Goal: Task Accomplishment & Management: Use online tool/utility

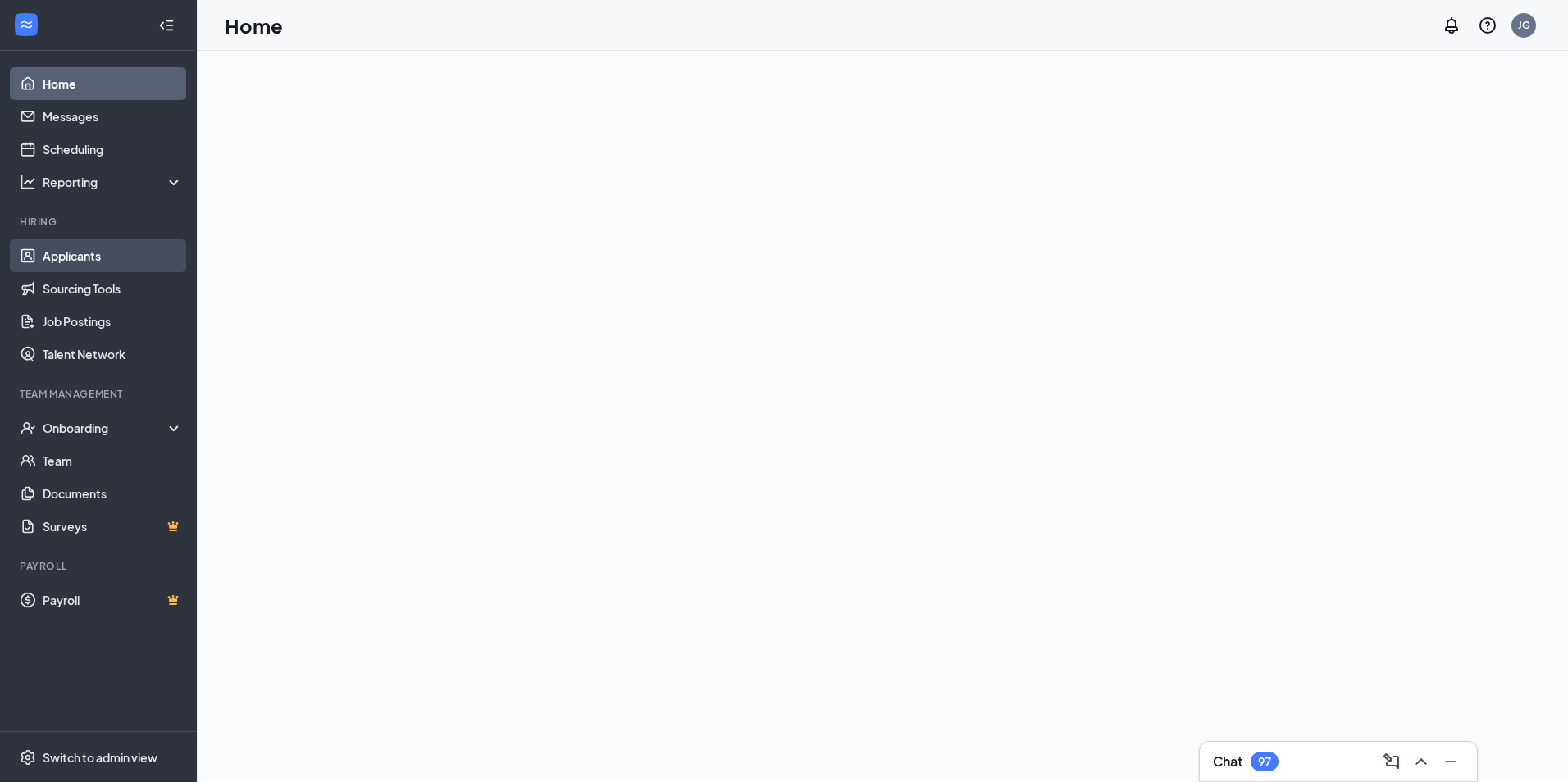
click at [129, 250] on link "Applicants" at bounding box center [113, 256] width 140 height 33
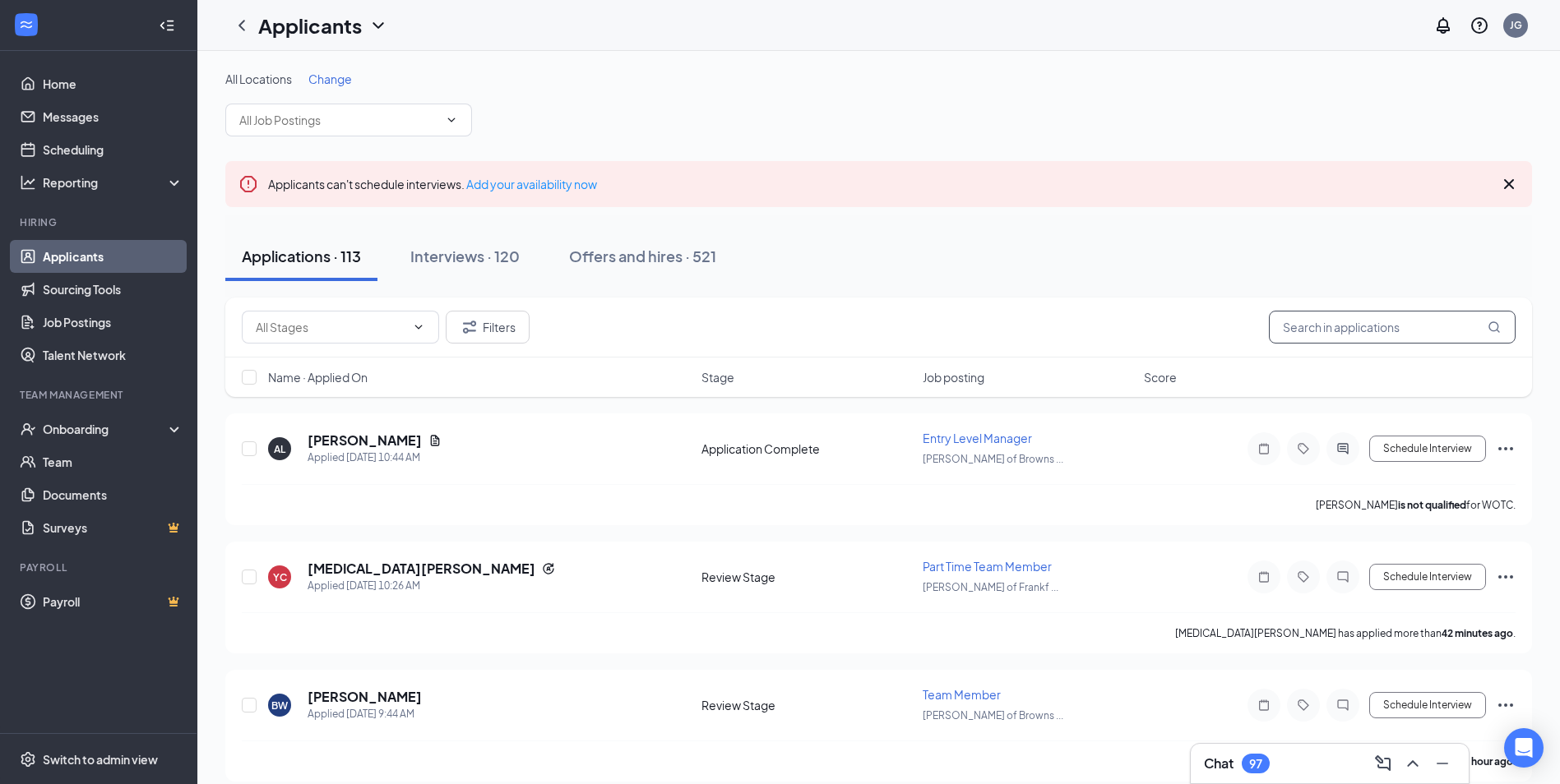
click at [1376, 322] on input "text" at bounding box center [1391, 327] width 247 height 33
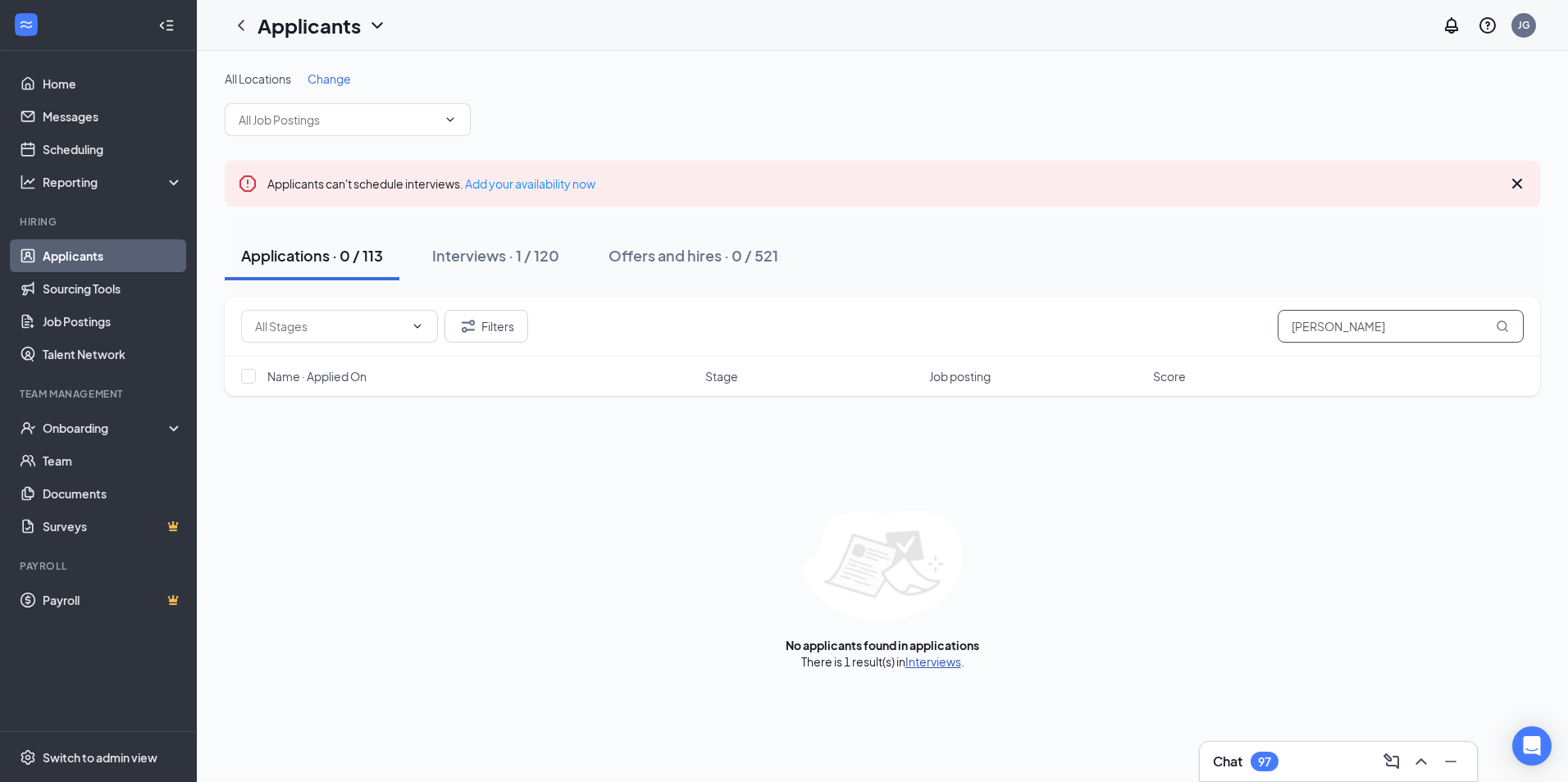
type input "[PERSON_NAME]"
click at [946, 667] on link "Interviews" at bounding box center [933, 661] width 56 height 15
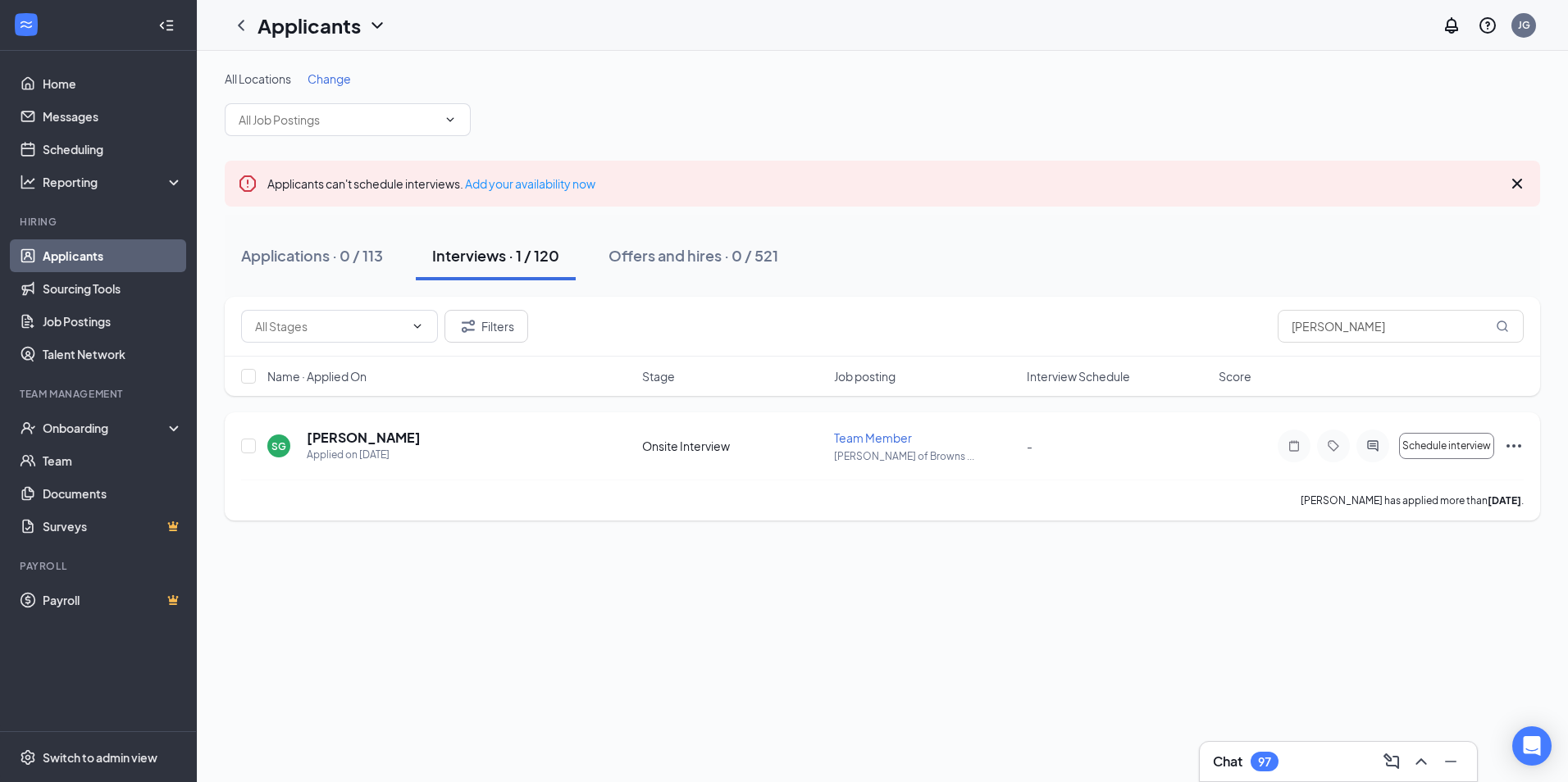
click at [1517, 451] on icon "Ellipses" at bounding box center [1514, 446] width 20 height 20
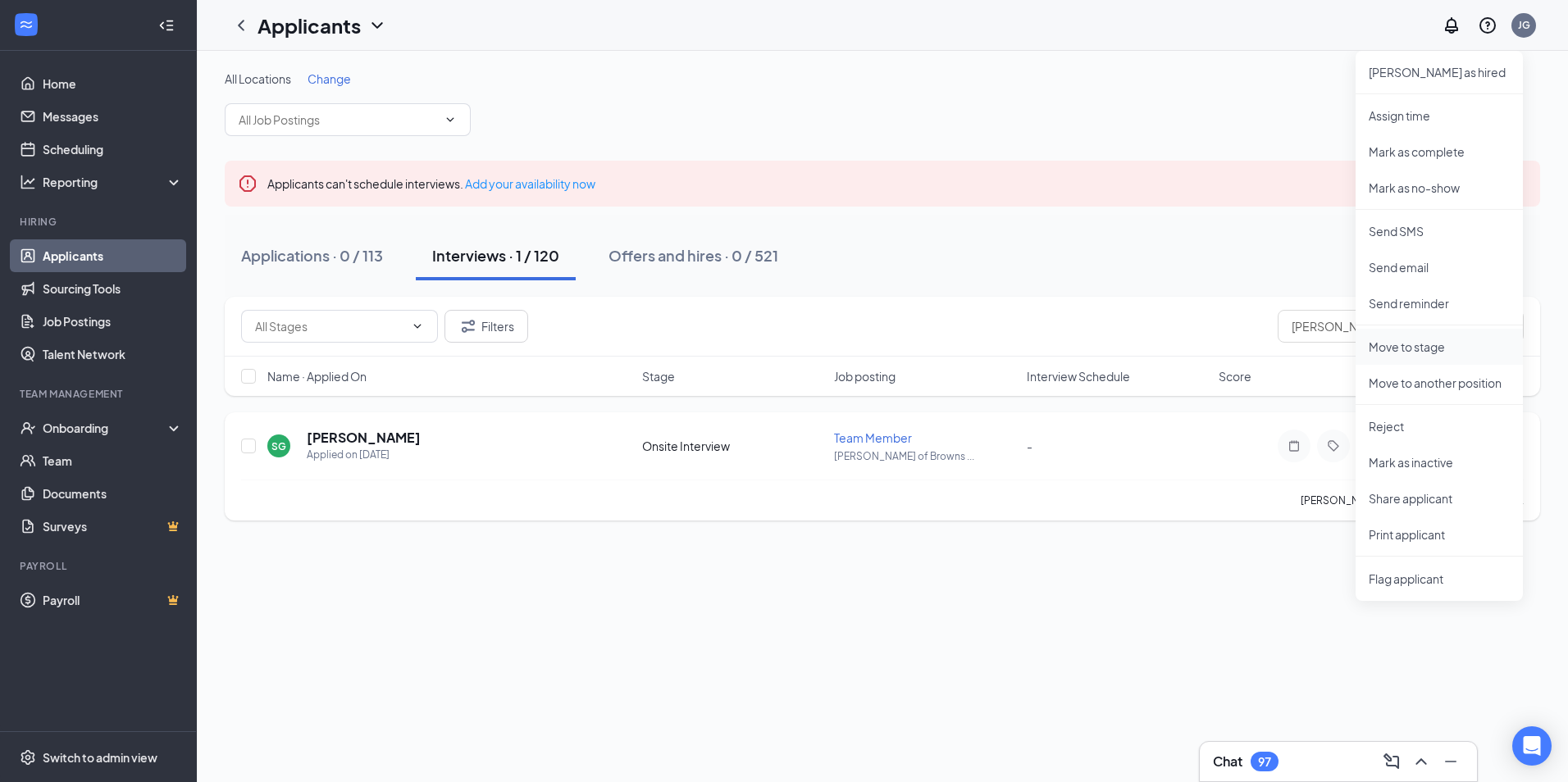
click at [1438, 348] on p "Move to stage" at bounding box center [1439, 347] width 141 height 16
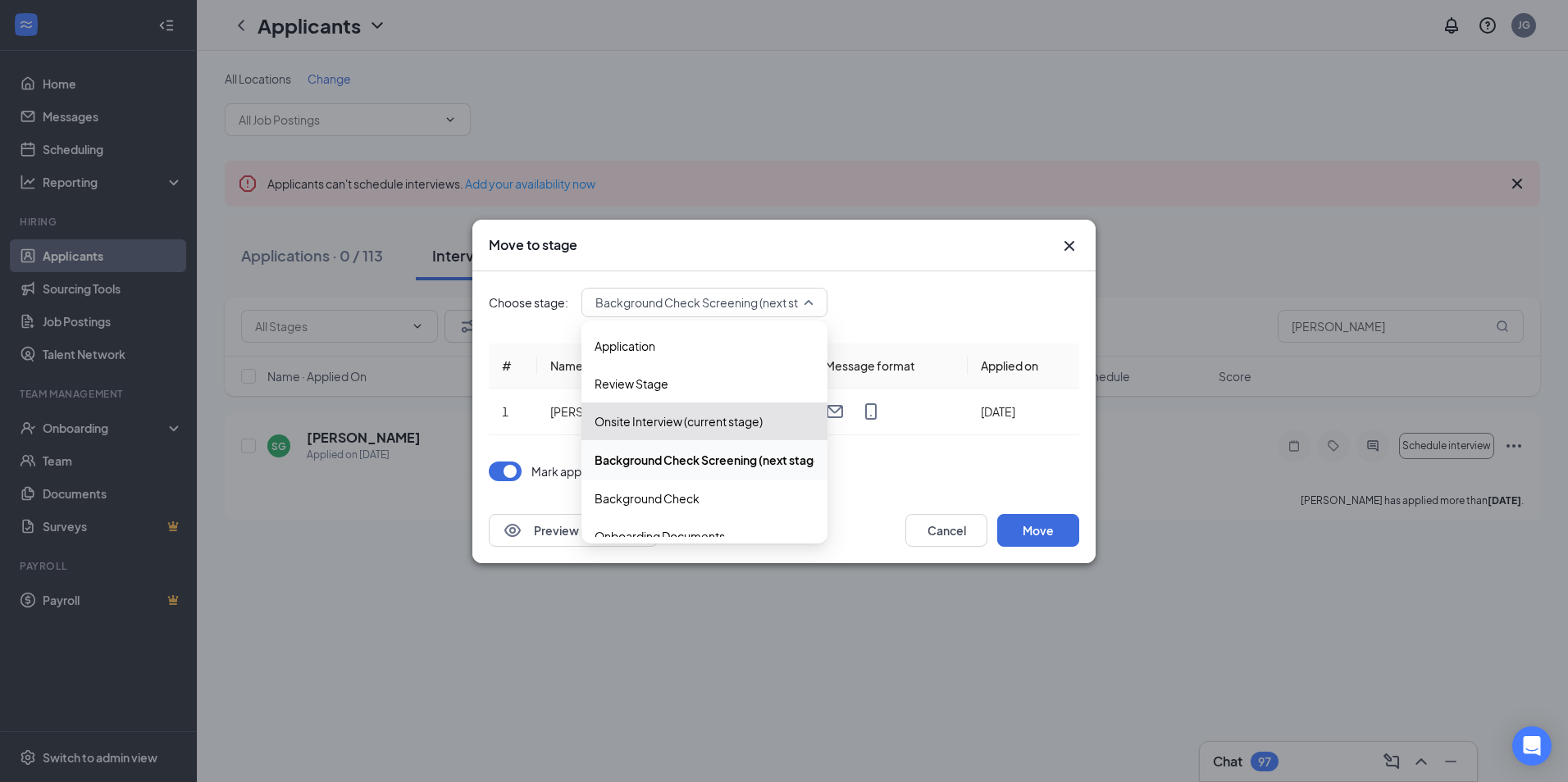
click at [741, 302] on span "Background Check Screening (next stage)" at bounding box center [709, 302] width 227 height 25
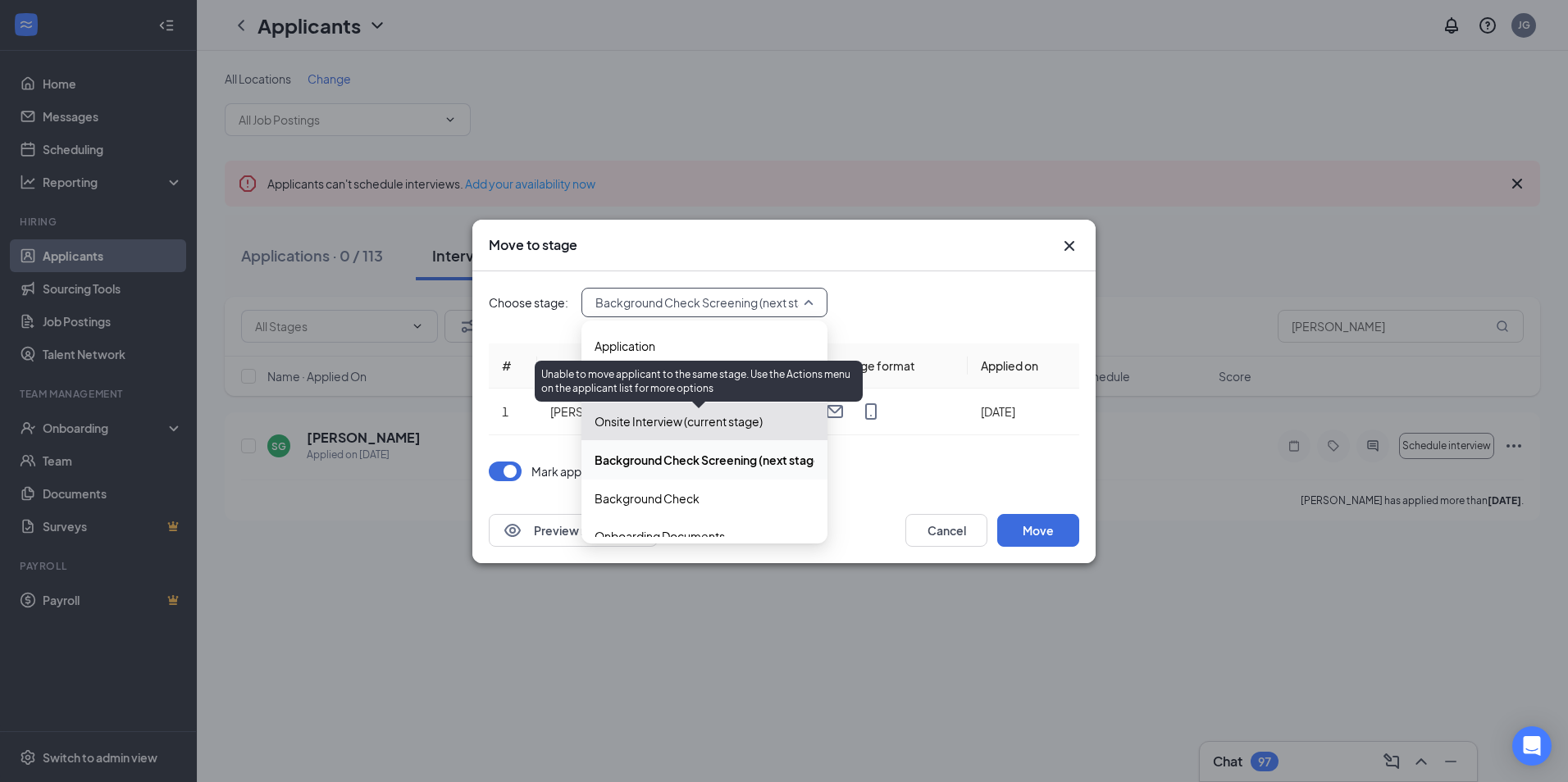
click at [714, 415] on span "Onsite Interview (current stage)" at bounding box center [679, 422] width 168 height 18
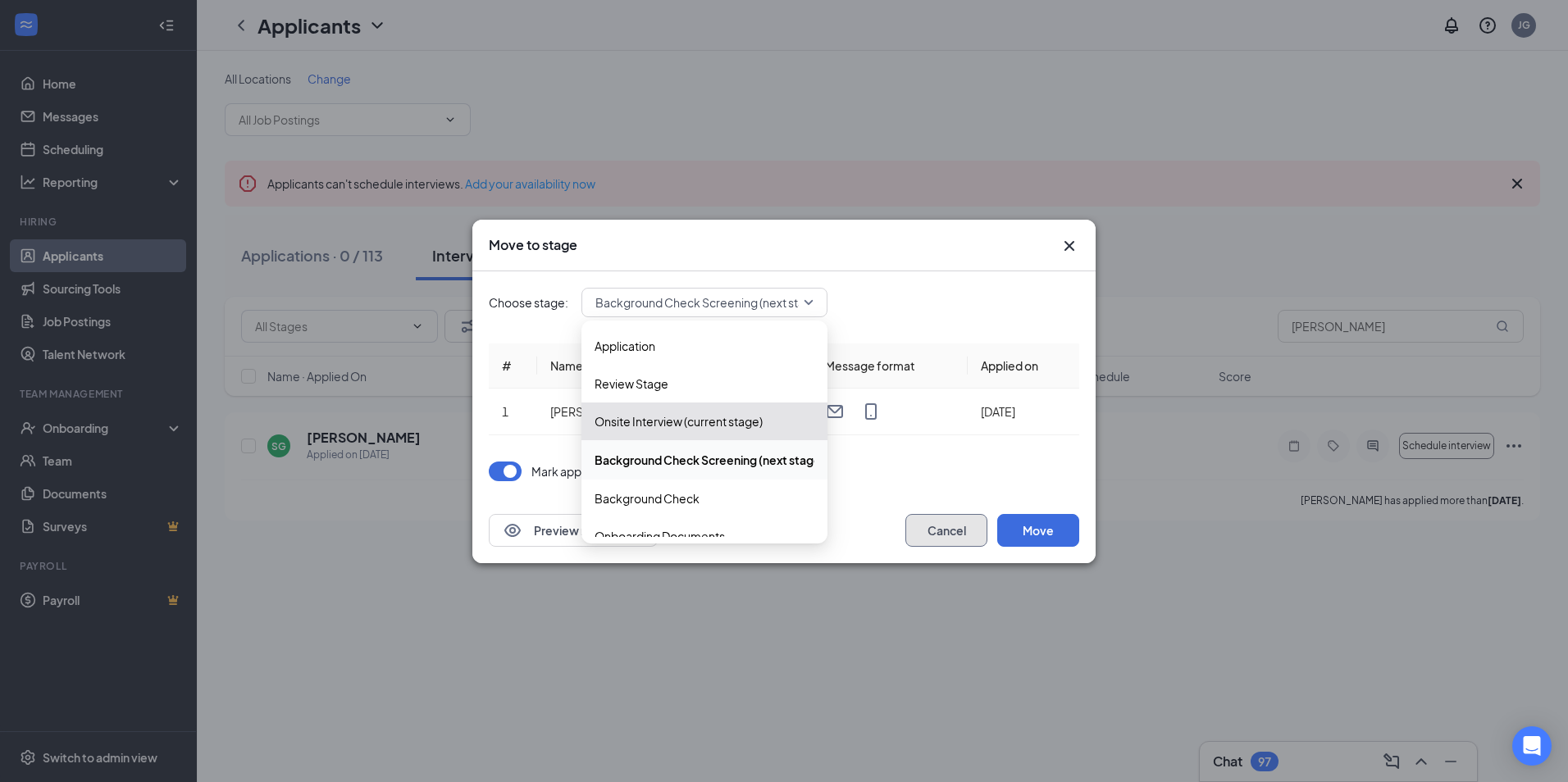
click at [958, 519] on button "Cancel" at bounding box center [947, 530] width 82 height 33
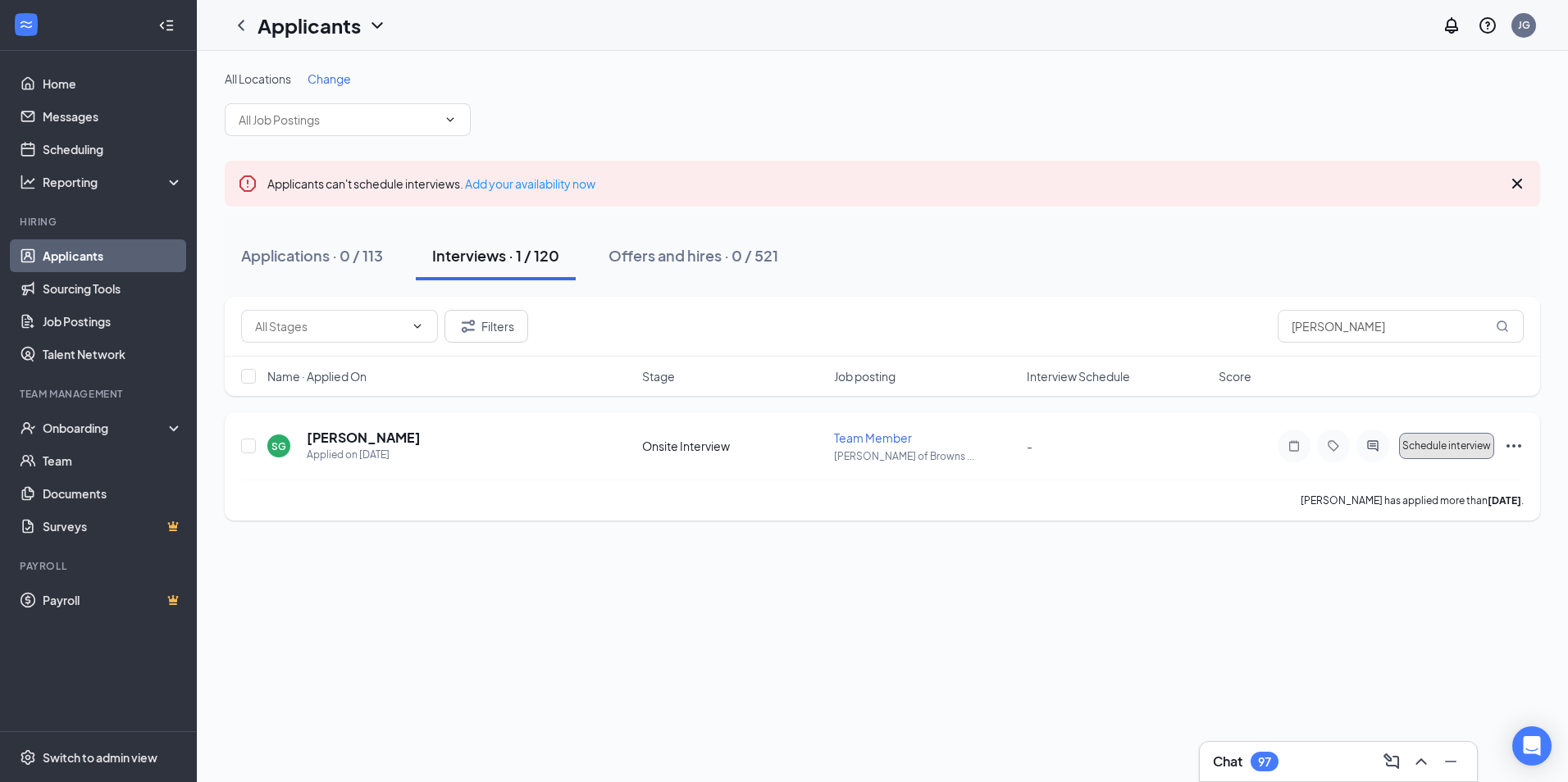
click at [1438, 445] on span "Schedule interview" at bounding box center [1446, 445] width 89 height 12
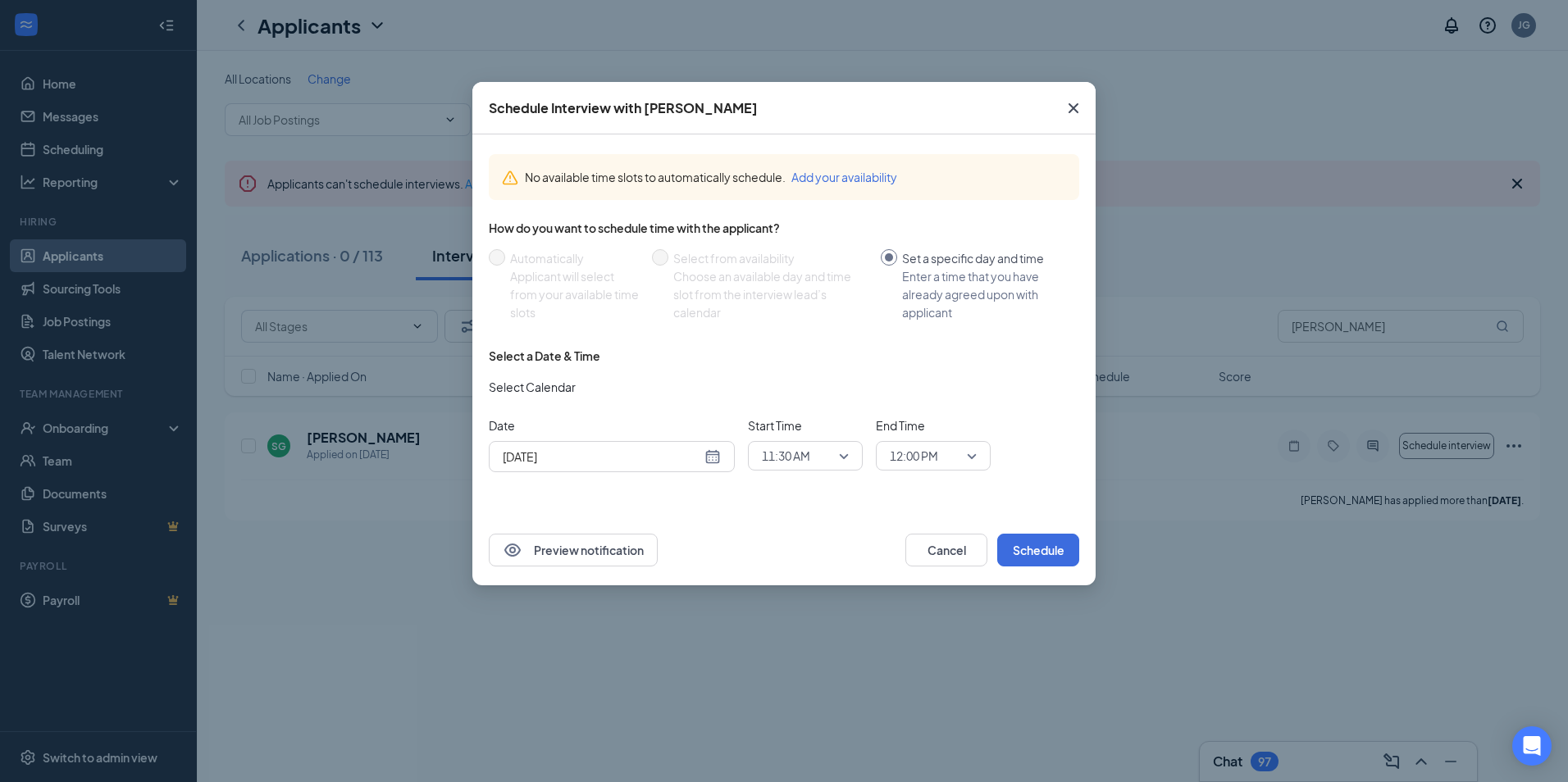
click at [608, 468] on div "[DATE]" at bounding box center [611, 456] width 246 height 31
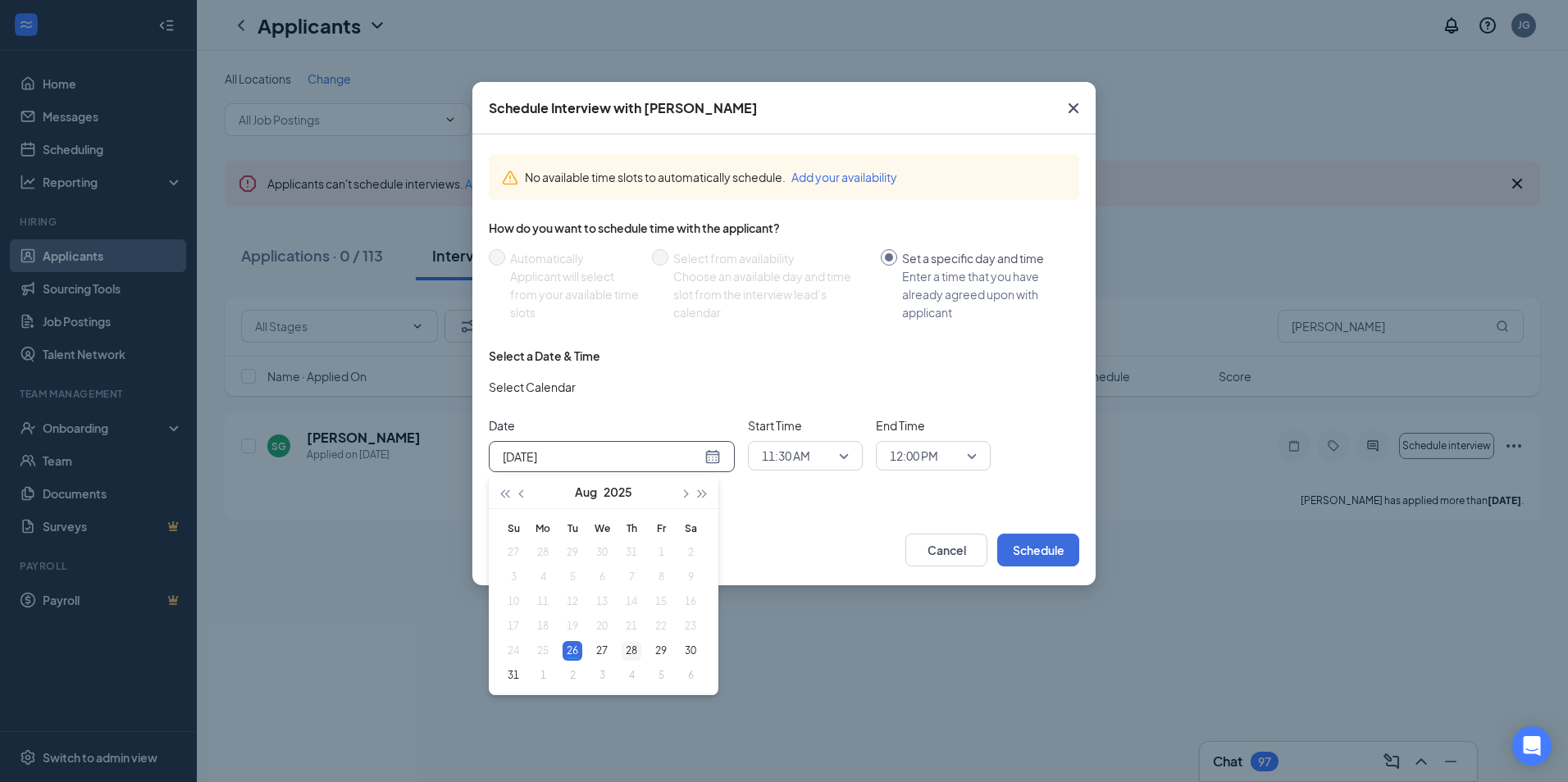
type input "[DATE]"
click at [631, 650] on div "28" at bounding box center [632, 651] width 20 height 20
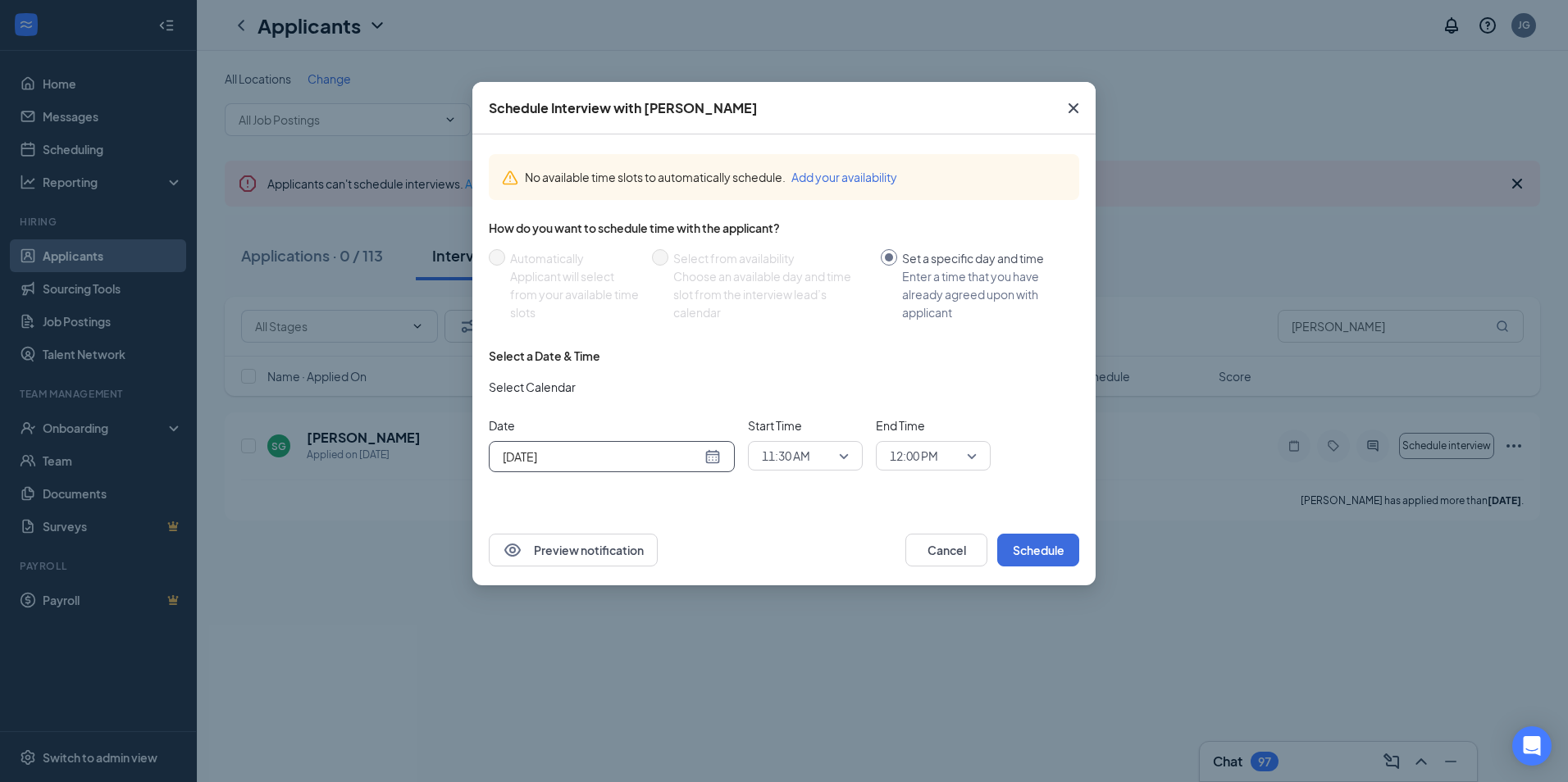
click at [799, 448] on span "11:30 AM" at bounding box center [786, 455] width 48 height 25
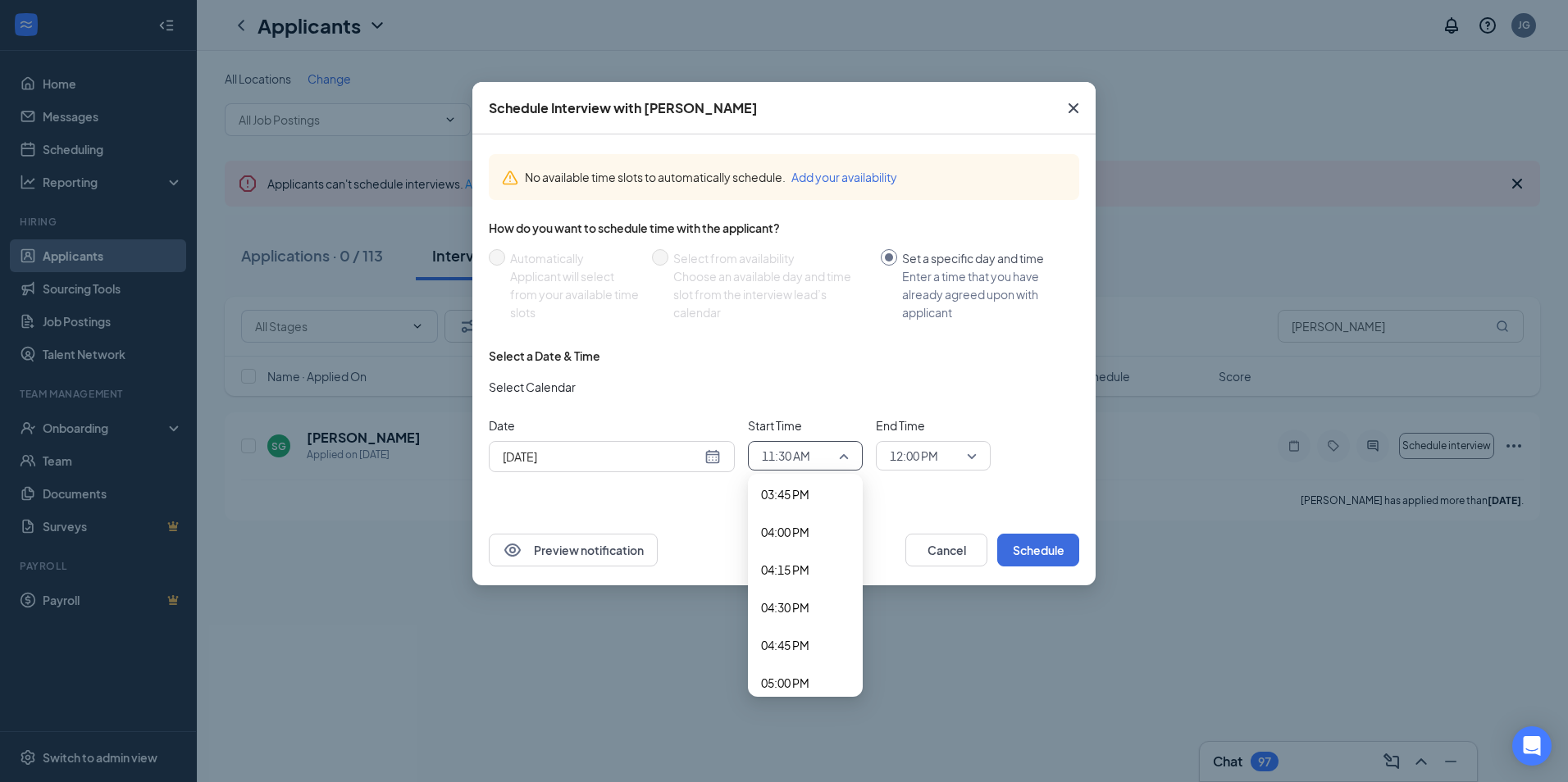
scroll to position [2384, 0]
click at [804, 610] on span "04:30 PM" at bounding box center [785, 606] width 48 height 18
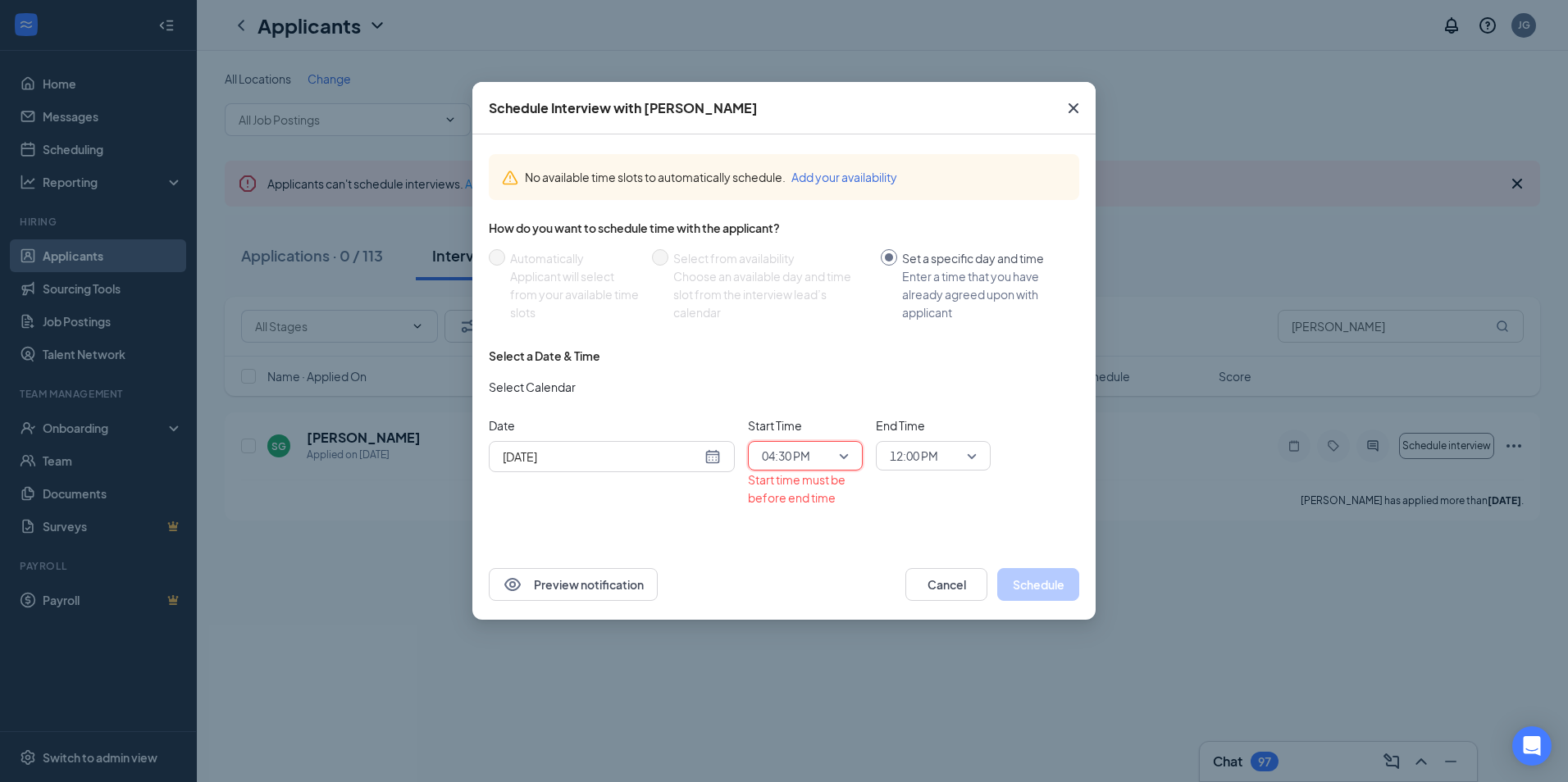
click at [938, 463] on span "12:00 PM" at bounding box center [914, 455] width 48 height 25
click at [911, 511] on div "05:00 PM" at bounding box center [933, 523] width 115 height 37
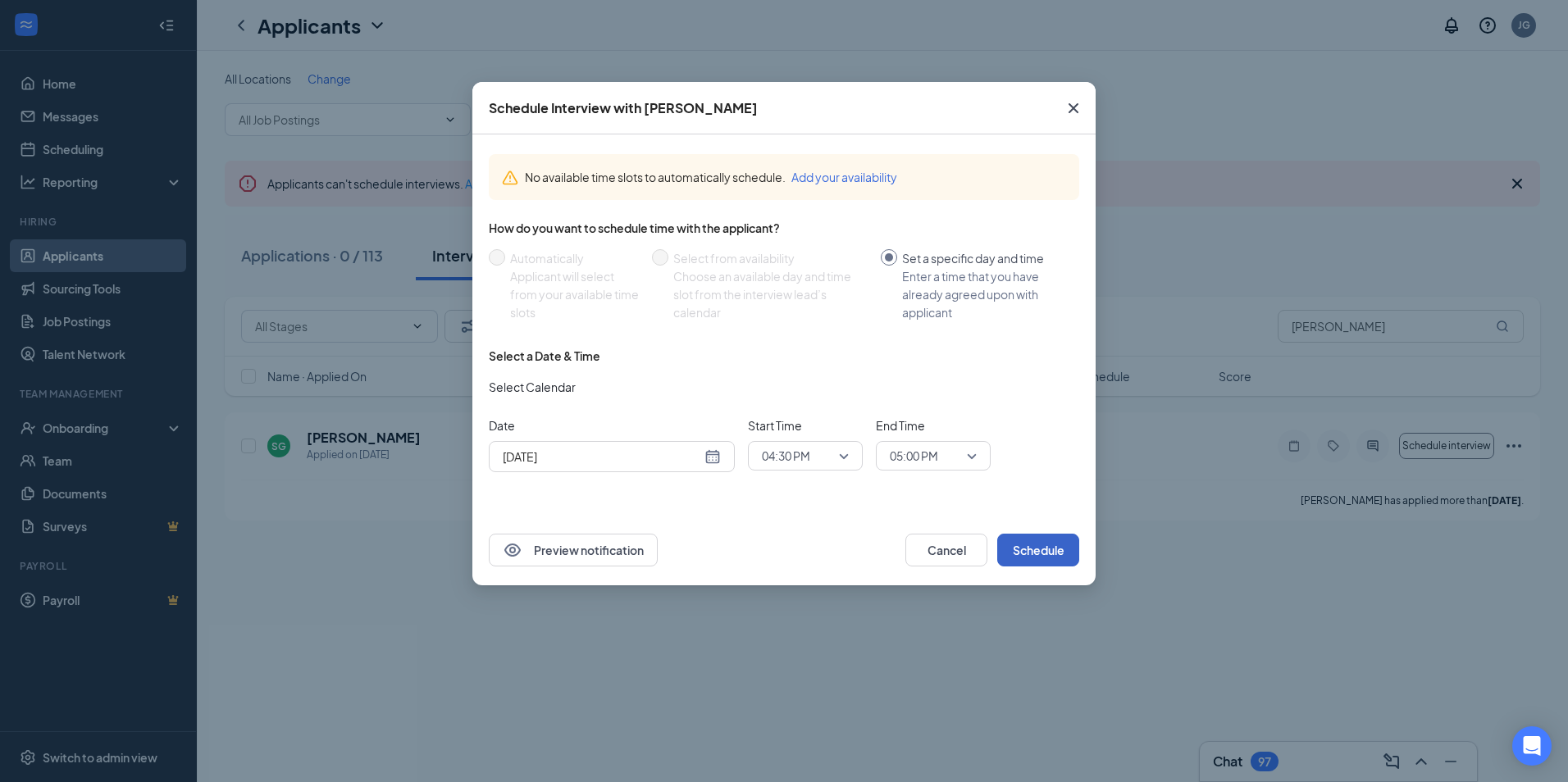
click at [1032, 544] on button "Schedule" at bounding box center [1038, 551] width 82 height 33
